Goal: Task Accomplishment & Management: Use online tool/utility

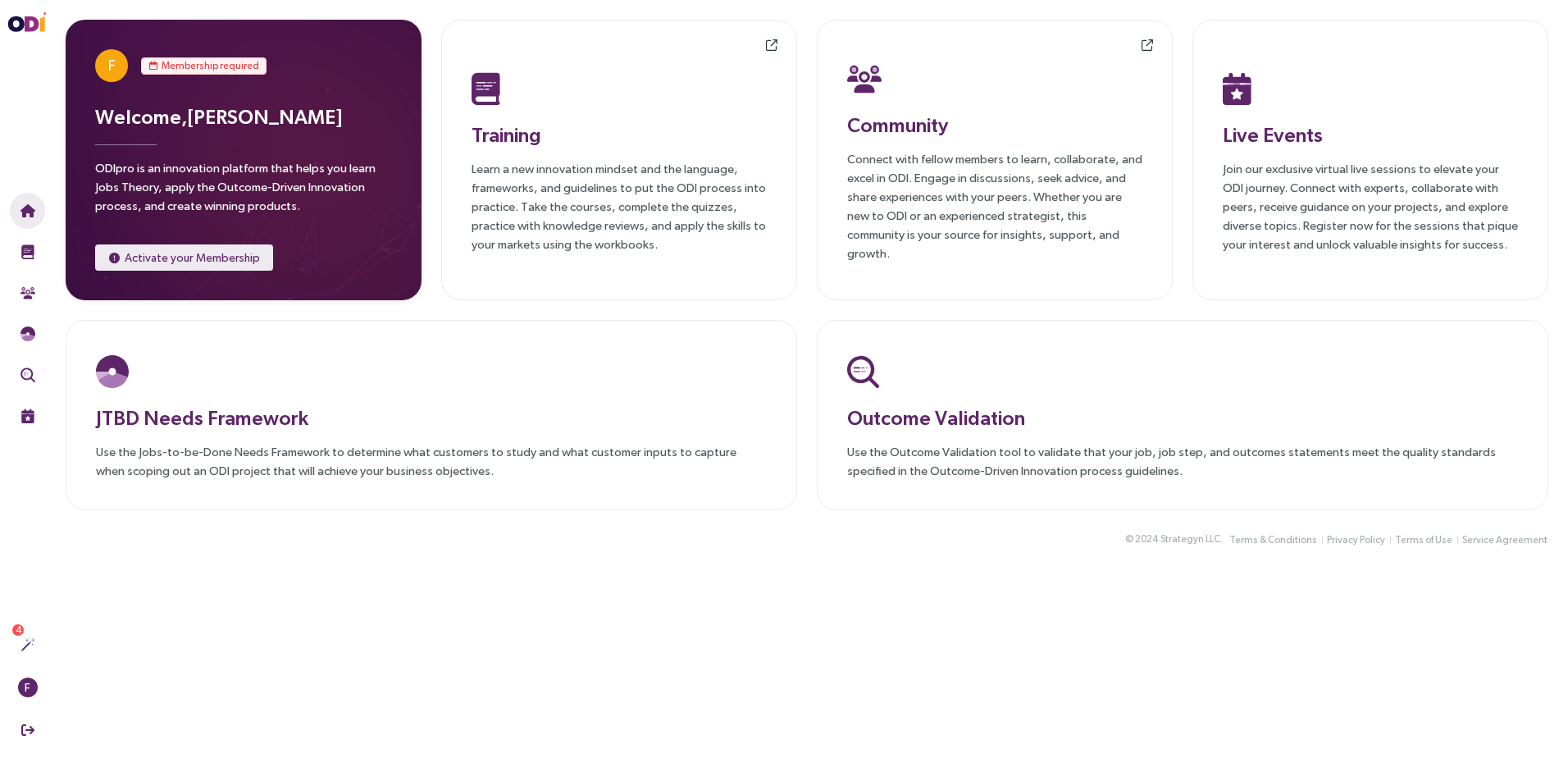
click at [257, 263] on button "Activate your Membership" at bounding box center [184, 257] width 178 height 26
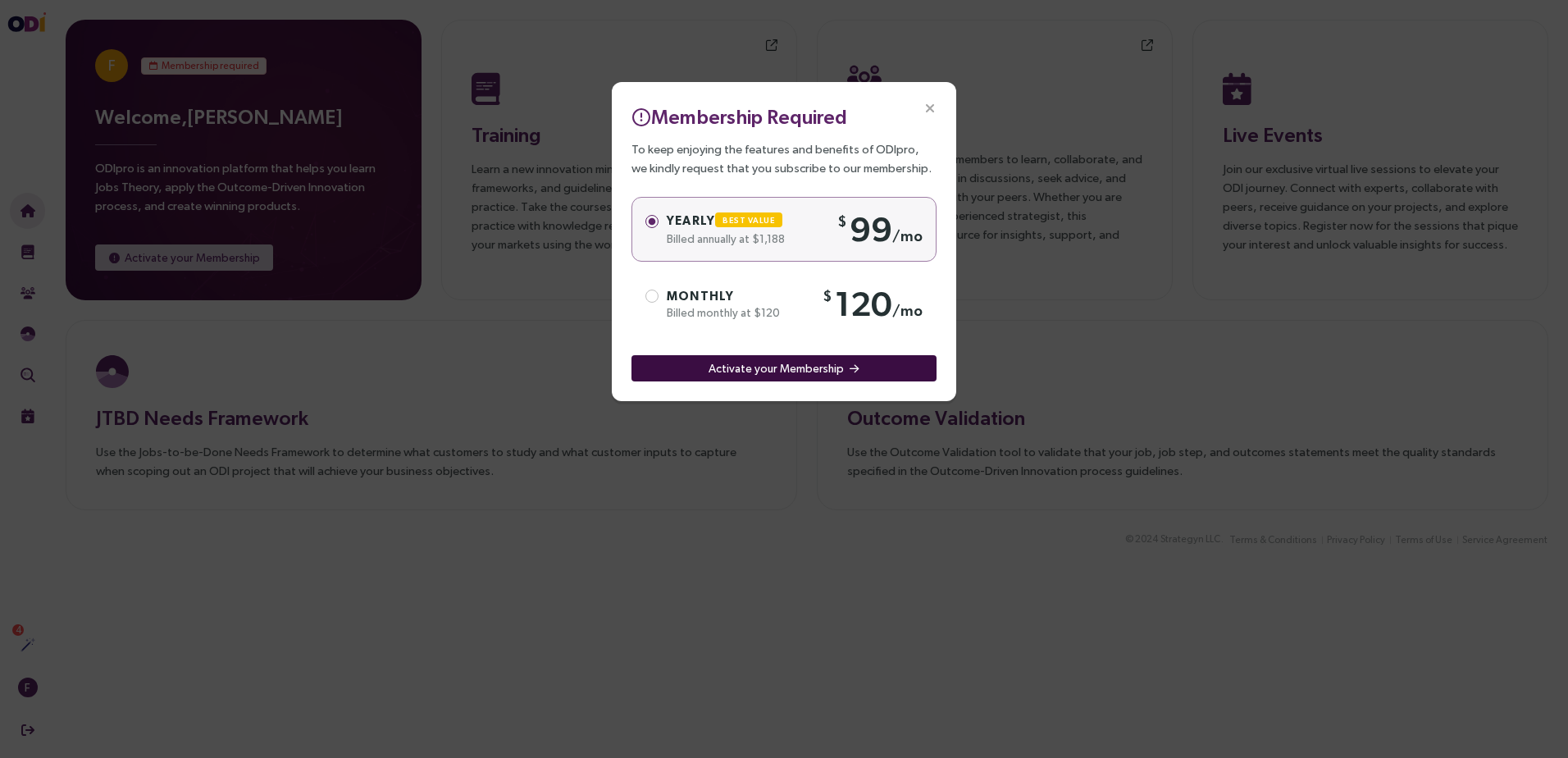
click at [753, 365] on span "Activate your Membership" at bounding box center [776, 368] width 135 height 18
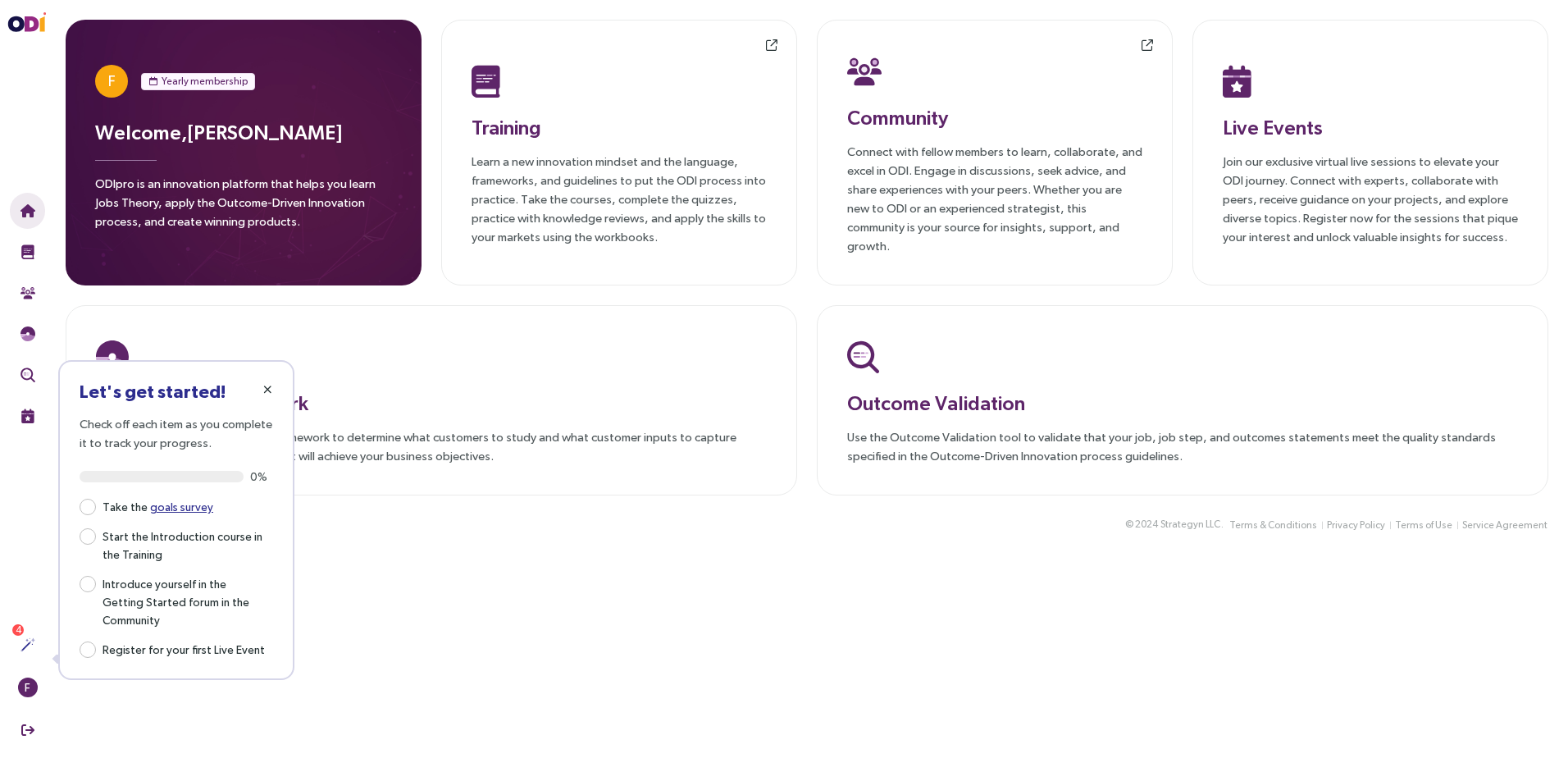
click at [264, 385] on icon "button" at bounding box center [267, 389] width 9 height 11
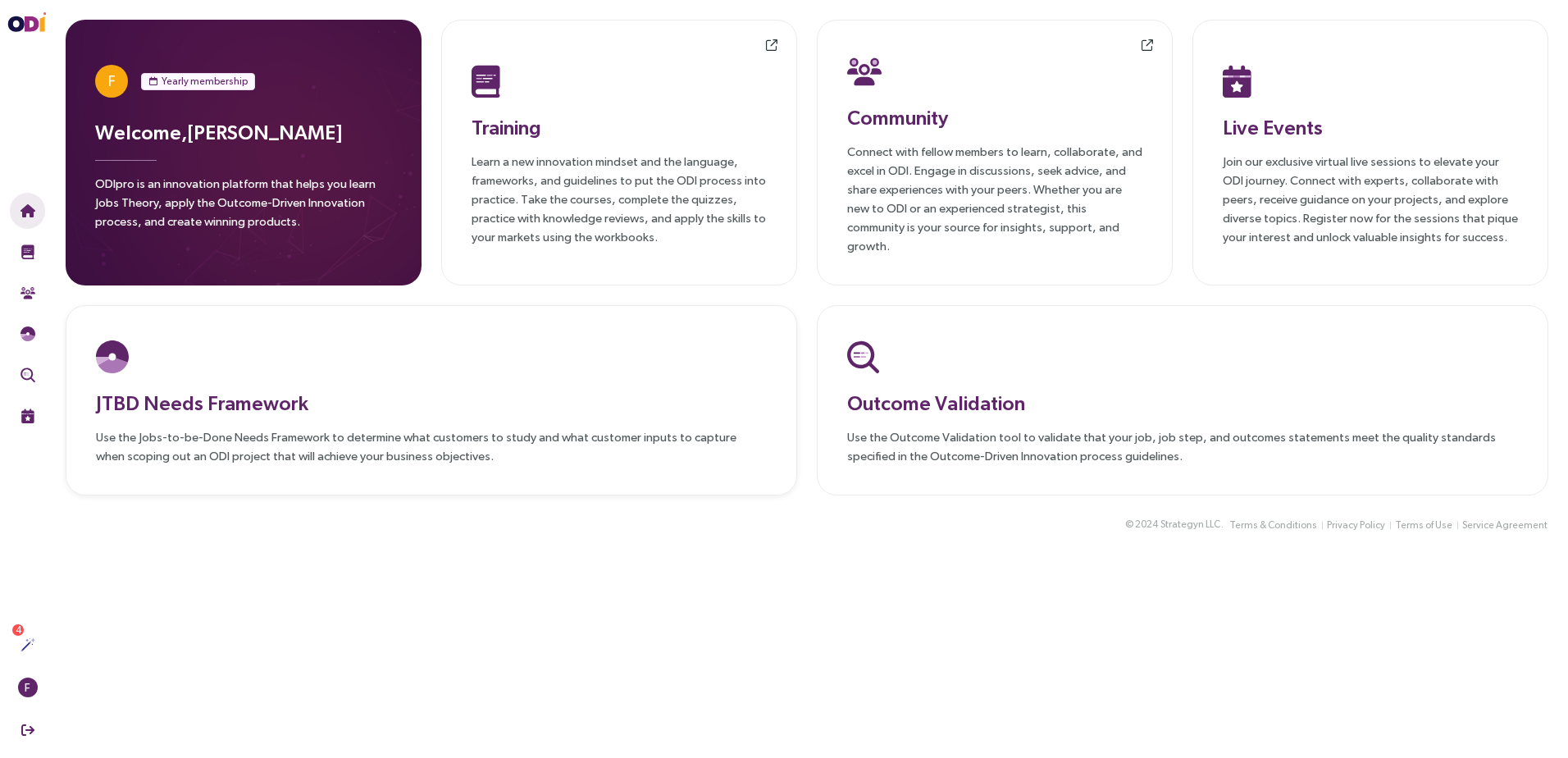
click at [582, 336] on div at bounding box center [431, 357] width 671 height 43
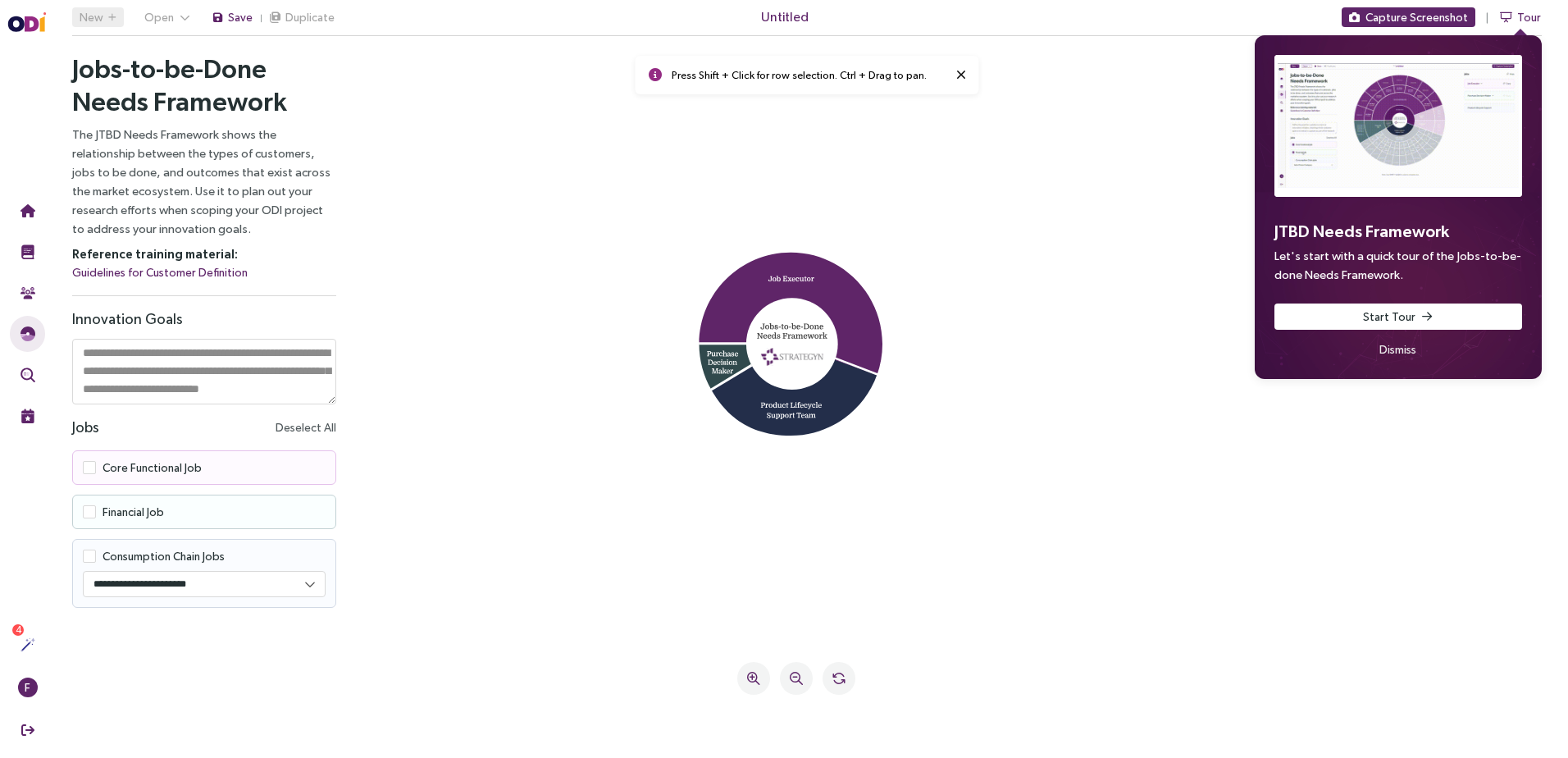
click at [1390, 357] on span "Dismiss" at bounding box center [1398, 349] width 37 height 18
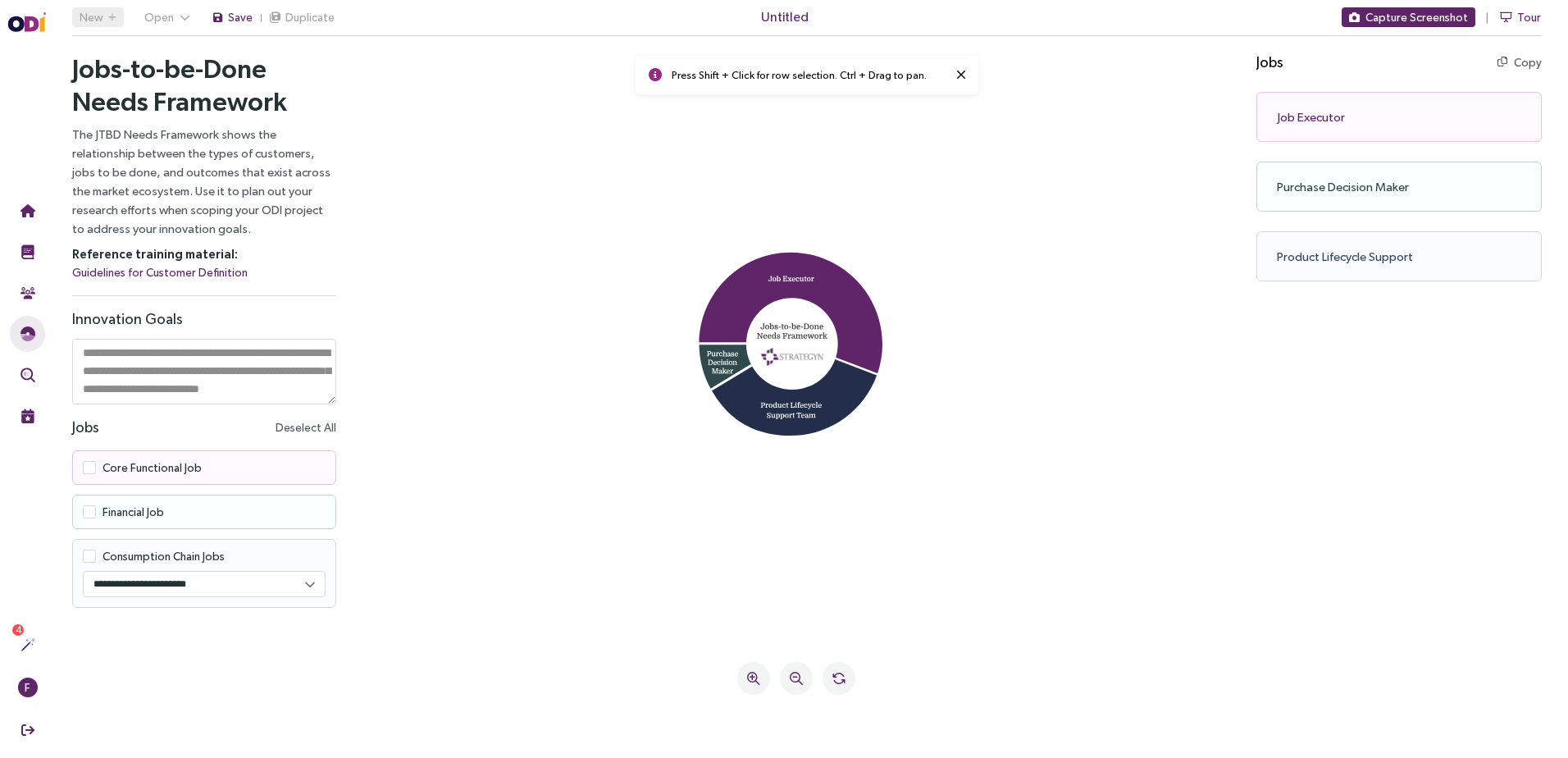
click at [1105, 335] on icon at bounding box center [797, 349] width 840 height 560
